Goal: Find contact information: Obtain details needed to contact an individual or organization

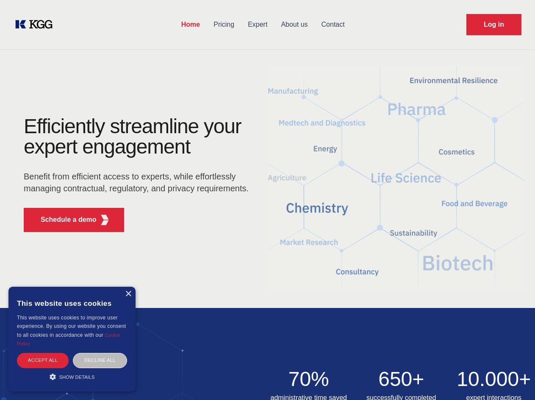
click at [268, 200] on div "Efficiently streamline your expert engagement Benefit from efficient access to …" at bounding box center [139, 177] width 258 height 123
click at [64, 220] on p "Schedule a demo" at bounding box center [69, 220] width 56 height 10
click at [128, 294] on div "× This website uses cookies This website uses cookies to improve user experienc…" at bounding box center [71, 339] width 127 height 105
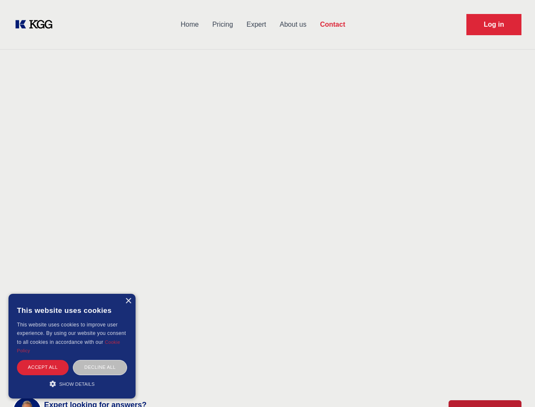
click at [43, 360] on div "Accept all" at bounding box center [43, 367] width 52 height 15
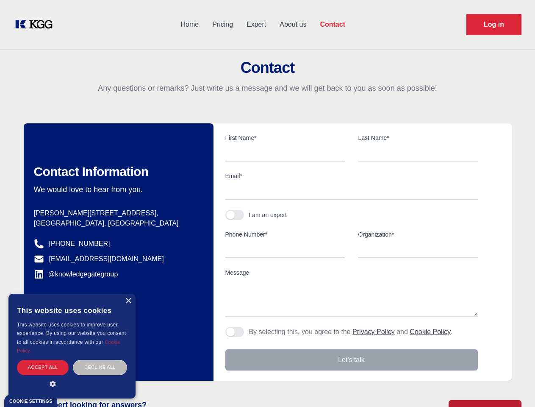
click at [100, 360] on div "Contact Information We would love to hear from you. Postal address [PERSON_NAME…" at bounding box center [119, 251] width 190 height 257
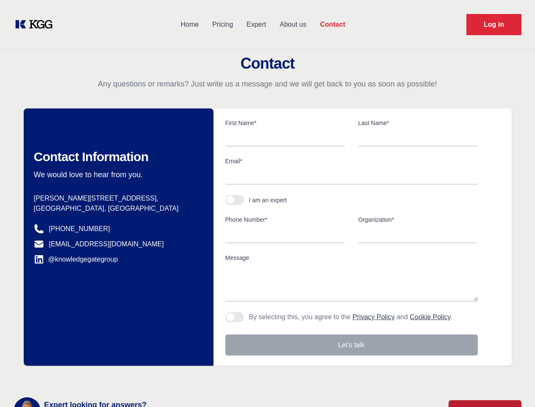
click at [72, 376] on main "Contact Any questions or remarks? Just write us a message and we will get back …" at bounding box center [267, 220] width 535 height 441
